Goal: Information Seeking & Learning: Learn about a topic

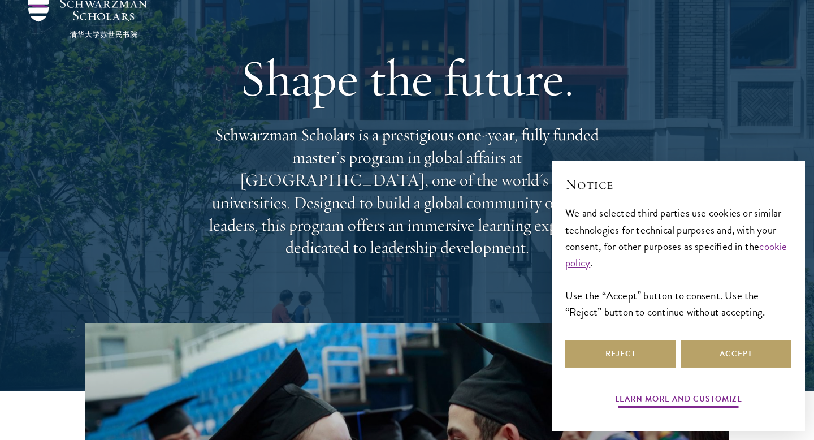
scroll to position [52, 0]
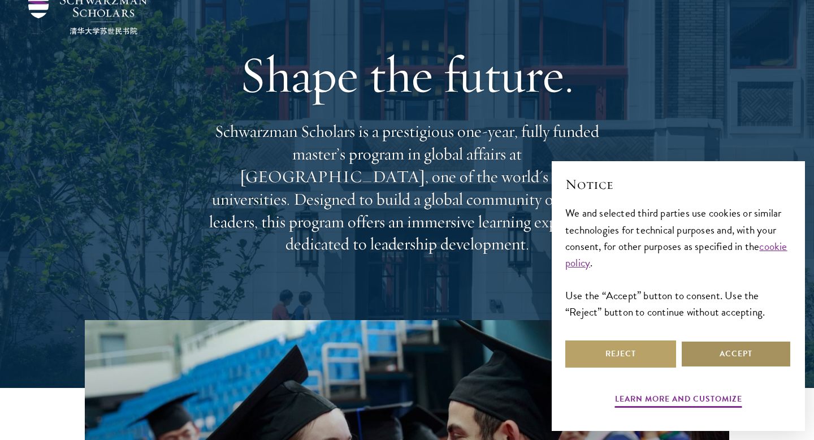
click at [711, 358] on button "Accept" at bounding box center [736, 353] width 111 height 27
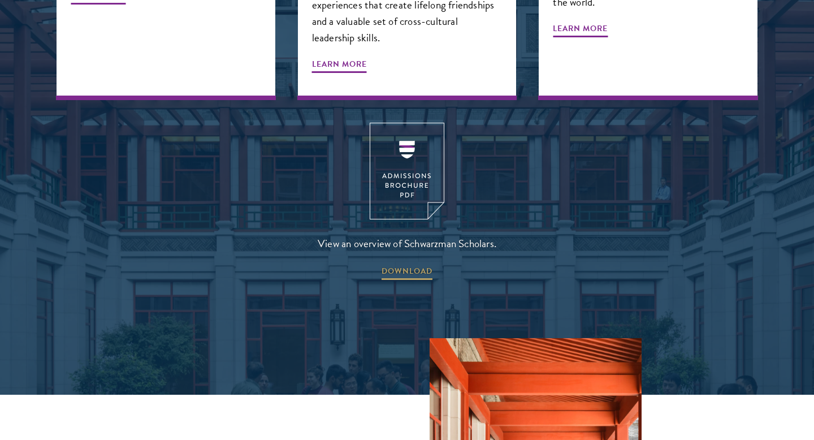
scroll to position [1744, 0]
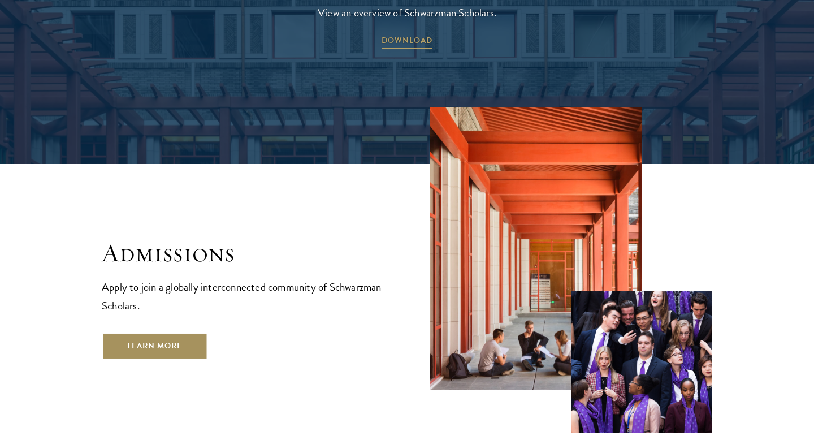
click at [187, 332] on link "Learn More" at bounding box center [155, 345] width 106 height 27
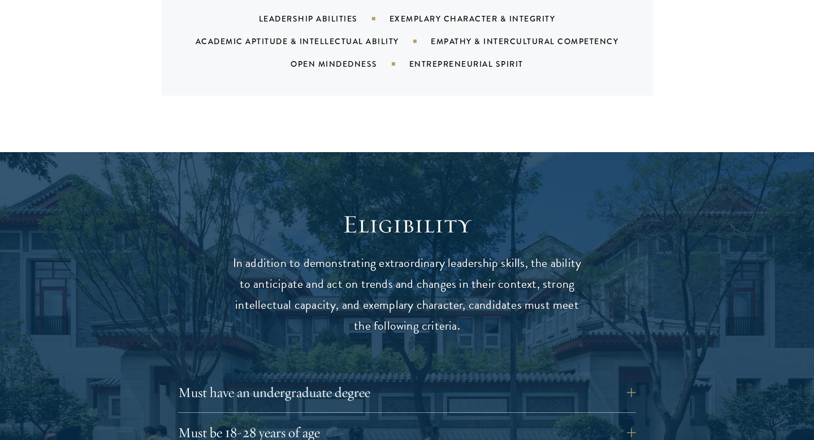
scroll to position [1426, 0]
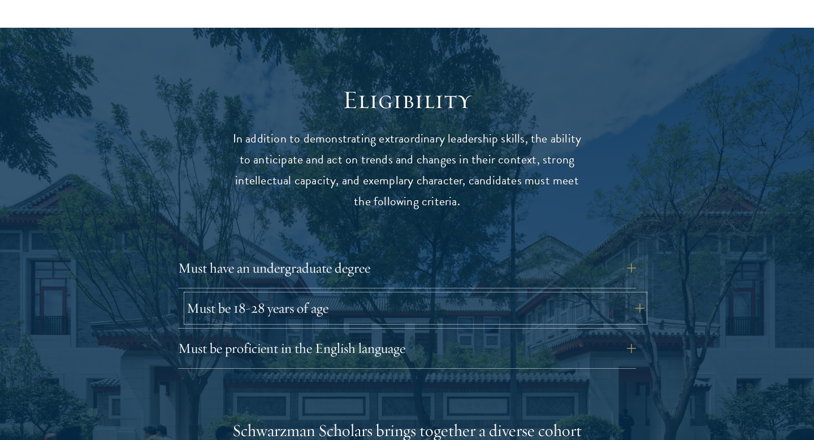
click at [452, 295] on button "Must be 18-28 years of age" at bounding box center [416, 308] width 458 height 27
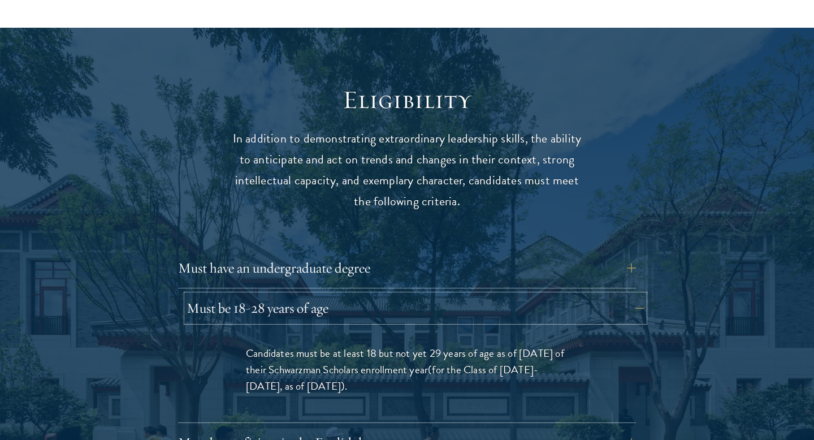
click at [452, 295] on button "Must be 18-28 years of age" at bounding box center [416, 308] width 458 height 27
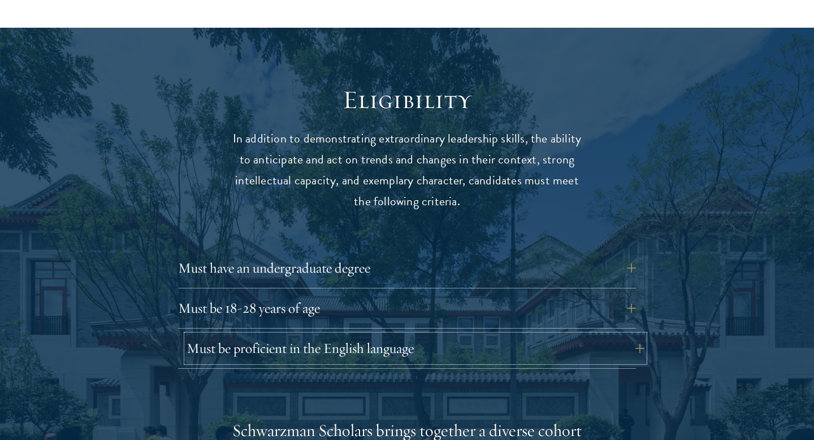
click at [433, 335] on button "Must be proficient in the English language" at bounding box center [416, 348] width 458 height 27
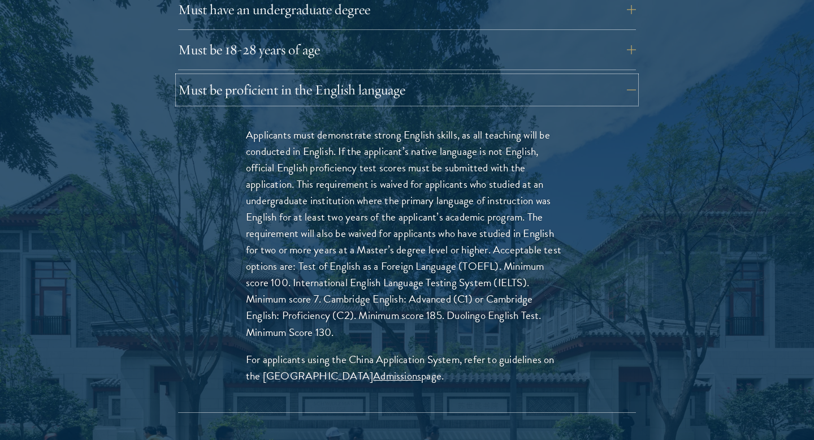
scroll to position [1683, 0]
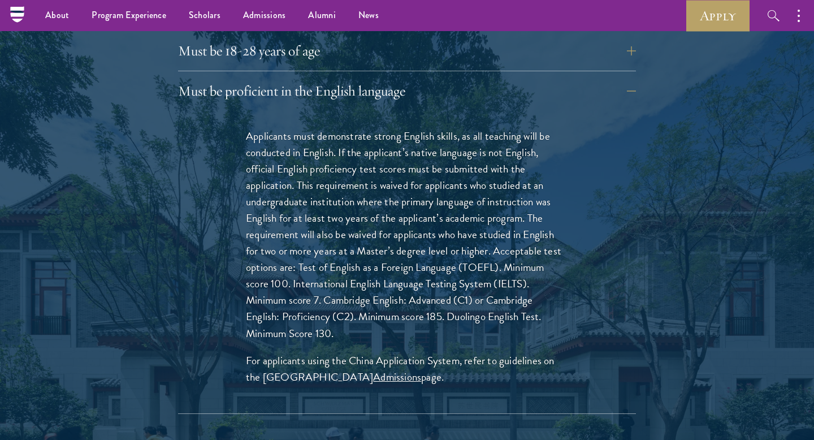
click at [432, 306] on p "Applicants must demonstrate strong English skills, as all teaching will be cond…" at bounding box center [407, 235] width 322 height 214
click at [447, 171] on p "Applicants must demonstrate strong English skills, as all teaching will be cond…" at bounding box center [407, 235] width 322 height 214
click at [477, 42] on div "Must be 18-28 years of age Candidates must be at least 18 but not yet 29 years …" at bounding box center [407, 54] width 458 height 34
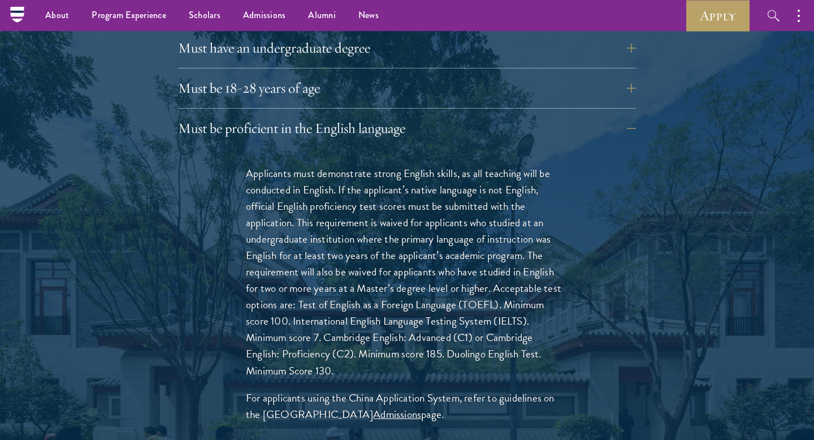
click at [459, 148] on div "Applicants must demonstrate strong English skills, as all teaching will be cond…" at bounding box center [407, 299] width 390 height 303
click at [638, 115] on button "Must be proficient in the English language" at bounding box center [416, 128] width 458 height 27
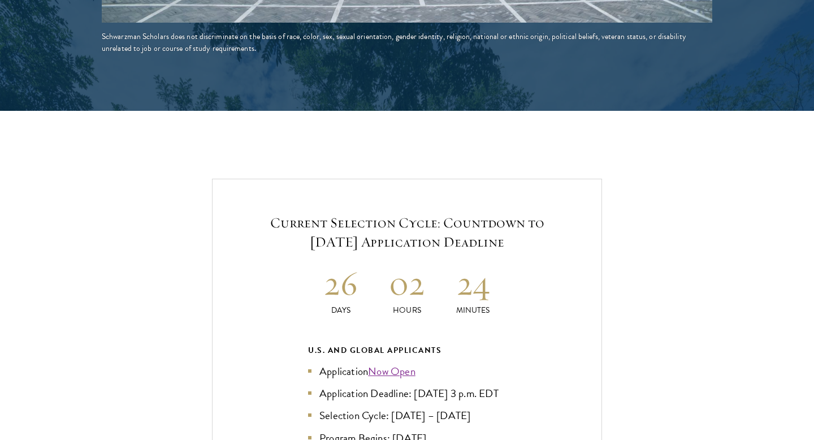
scroll to position [2343, 0]
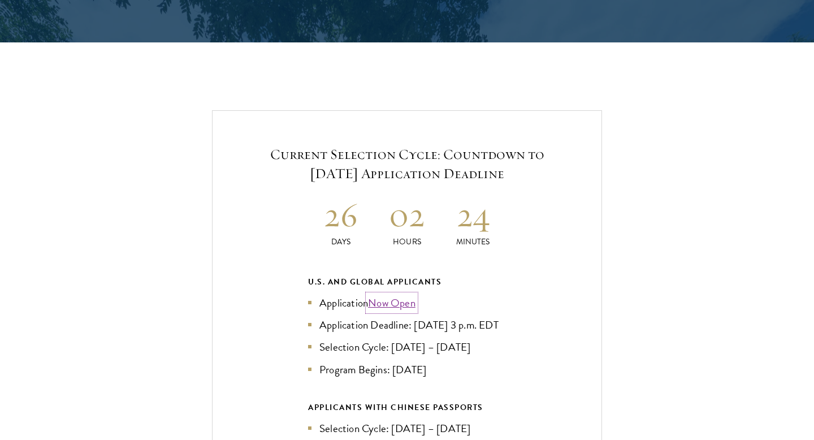
click at [410, 295] on link "Now Open" at bounding box center [391, 303] width 47 height 16
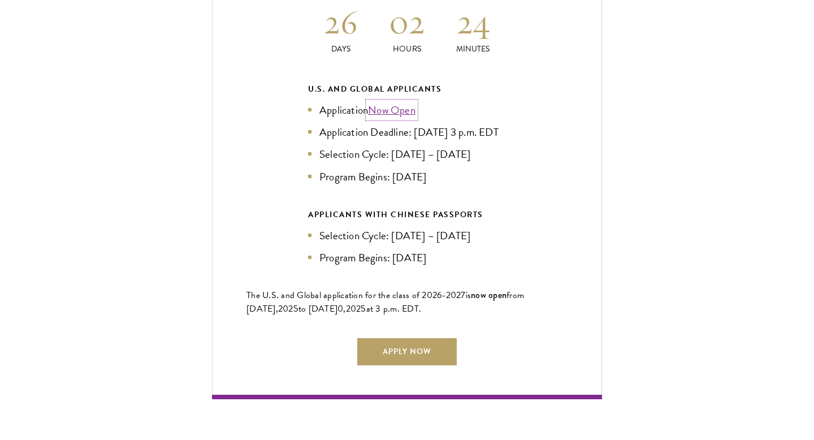
scroll to position [2544, 0]
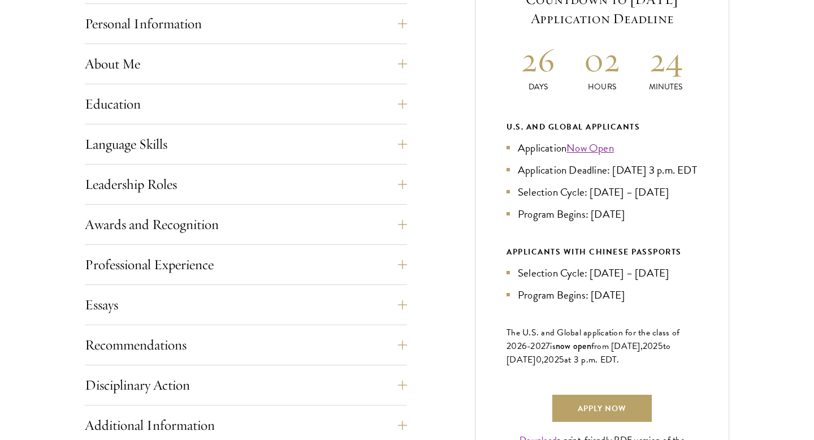
scroll to position [595, 0]
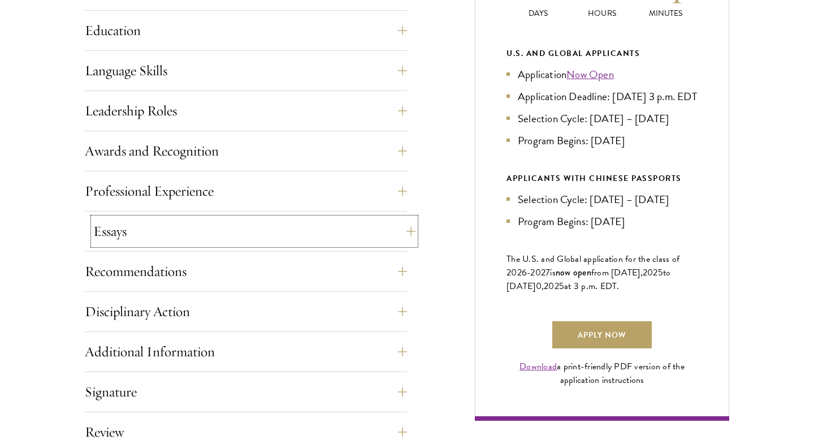
click at [282, 233] on button "Essays" at bounding box center [254, 231] width 322 height 27
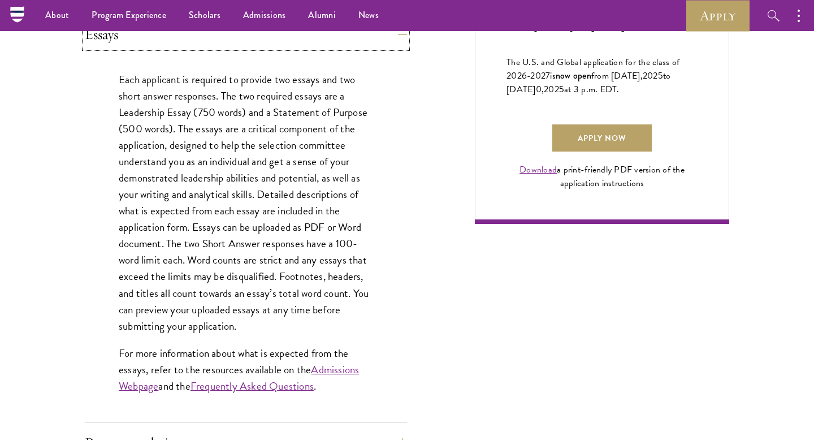
scroll to position [786, 0]
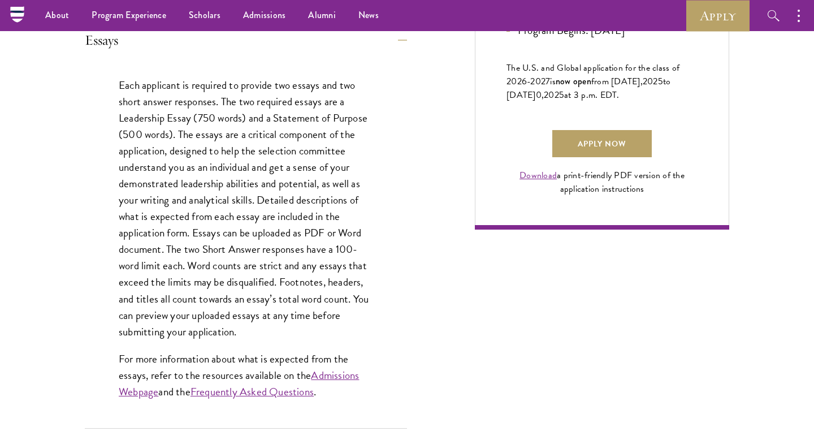
click at [252, 183] on p "Each applicant is required to provide two essays and two short answer responses…" at bounding box center [246, 208] width 254 height 263
drag, startPoint x: 116, startPoint y: 82, endPoint x: 315, endPoint y: 381, distance: 358.5
click at [315, 381] on div "Each applicant is required to provide two essays and two short answer responses…" at bounding box center [246, 244] width 322 height 368
copy div "Each applicant is required to provide two essays and two short answer responses…"
